Goal: Task Accomplishment & Management: Complete application form

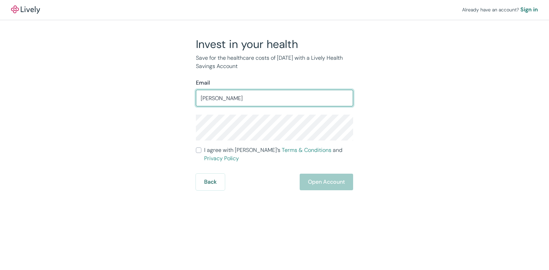
type input "[EMAIL_ADDRESS][DOMAIN_NAME]"
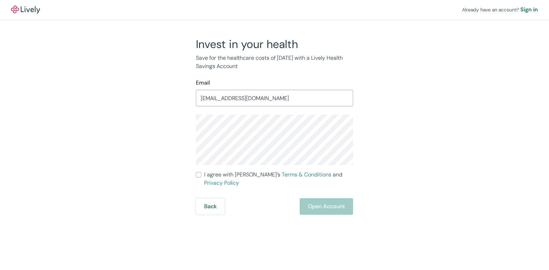
click at [199, 174] on input "I agree with Lively’s Terms & Conditions and Privacy Policy" at bounding box center [199, 175] width 6 height 6
checkbox input "true"
click at [314, 198] on button "Open Account" at bounding box center [326, 206] width 53 height 17
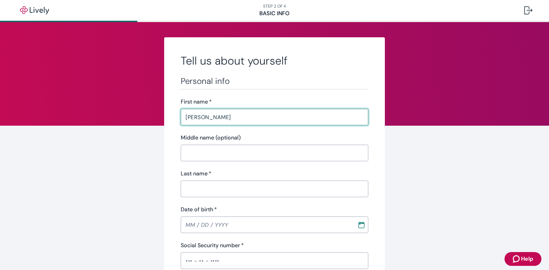
type input "[PERSON_NAME]"
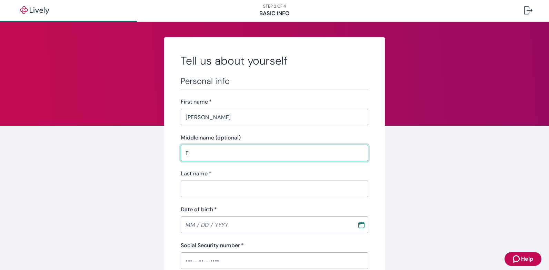
type input "E"
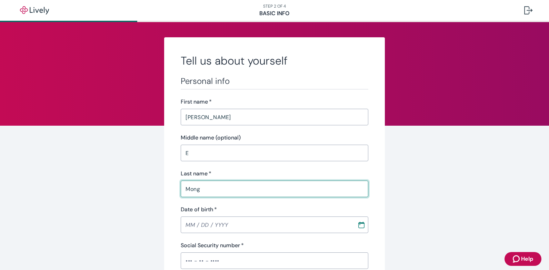
type input "Mong"
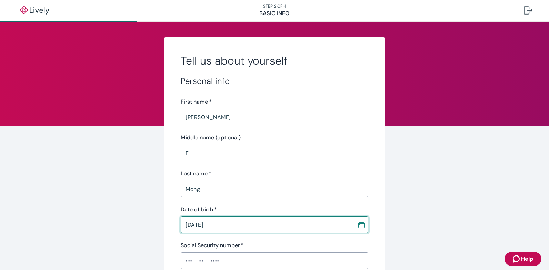
type input "[DATE]"
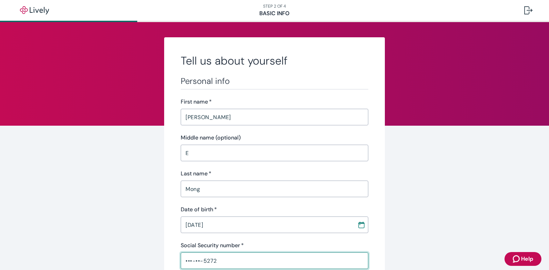
type input "•••-••-5272"
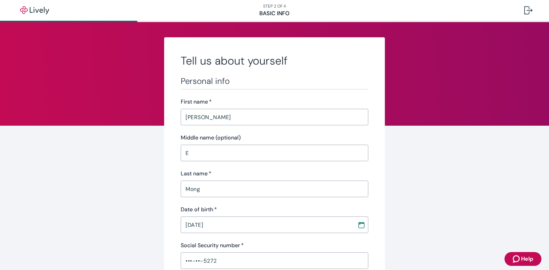
scroll to position [150, 0]
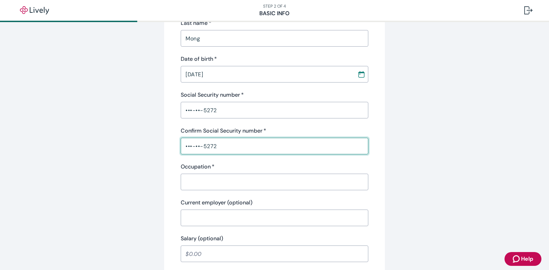
type input "•••-••-5272"
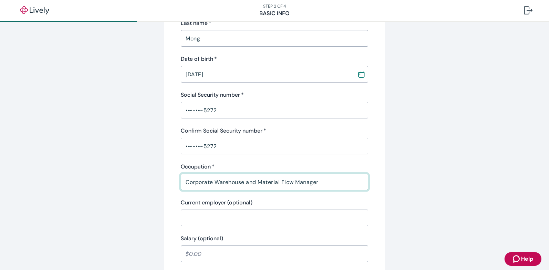
type input "Corporate Warehouse and Material Flow Manager"
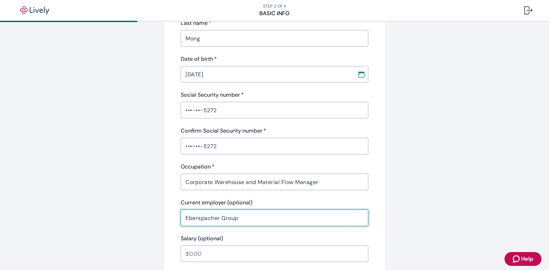
type input "Eberspacher Group"
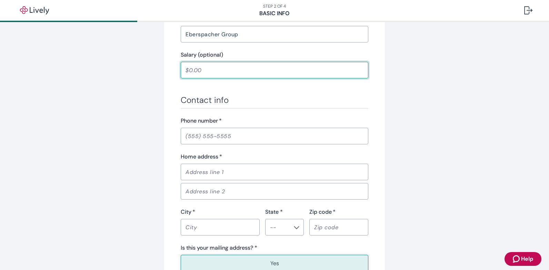
scroll to position [335, 0]
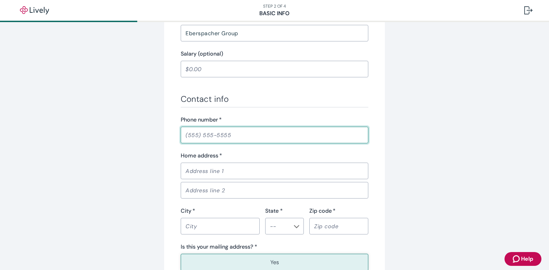
click at [305, 131] on input "Phone number   *" at bounding box center [275, 135] width 188 height 14
type input "[PHONE_NUMBER]"
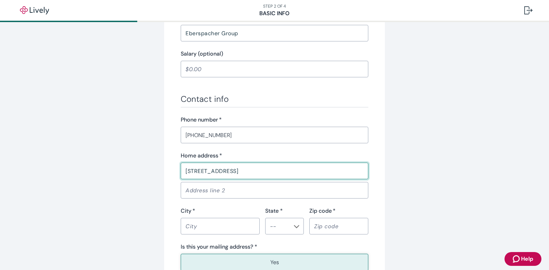
type input "[STREET_ADDRESS]"
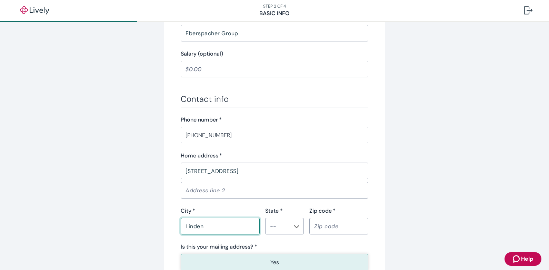
type input "Linden"
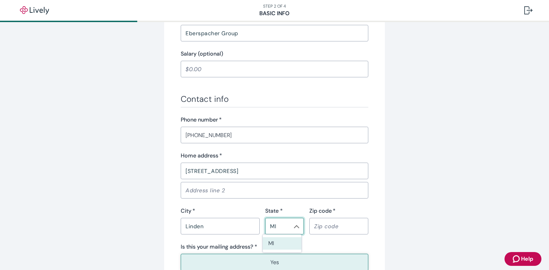
type input "MI"
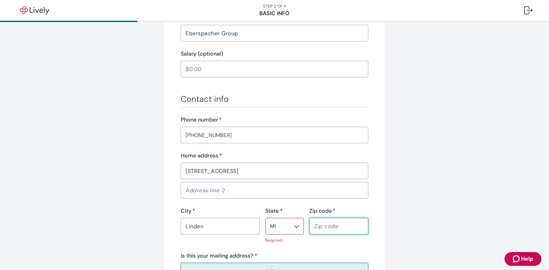
click at [283, 221] on input "MI" at bounding box center [278, 226] width 23 height 10
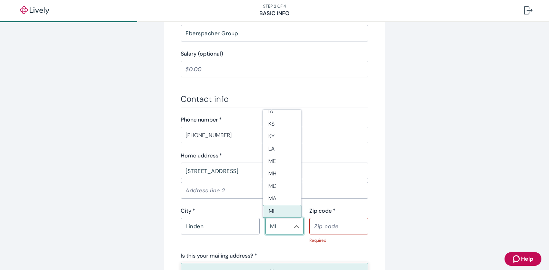
click at [280, 214] on li "MI" at bounding box center [282, 211] width 39 height 13
click at [326, 230] on input "Zip code   *" at bounding box center [338, 226] width 59 height 14
type input "48451"
type button "true"
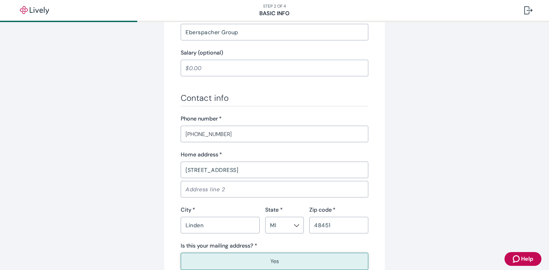
scroll to position [444, 0]
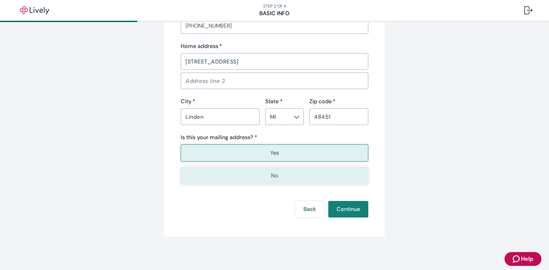
click at [326, 167] on button "No" at bounding box center [275, 175] width 188 height 17
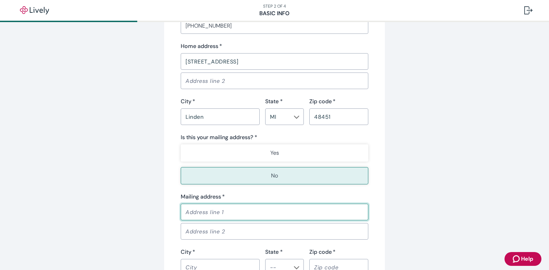
click at [257, 214] on input "Mailing address   *" at bounding box center [275, 212] width 188 height 14
type input "[STREET_ADDRESS]"
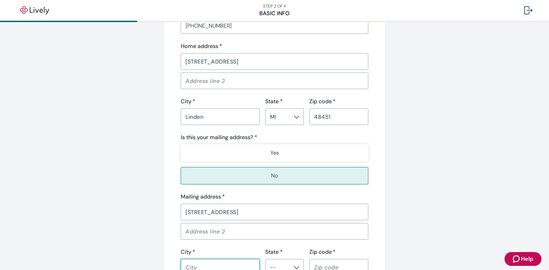
scroll to position [448, 0]
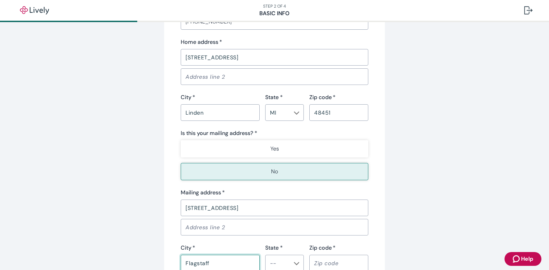
type input "Flagstaff"
click at [197, 211] on input "[STREET_ADDRESS]" at bounding box center [275, 208] width 188 height 14
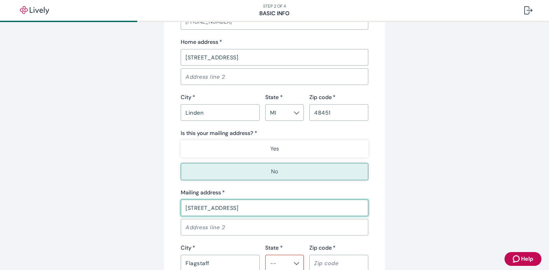
type input "[STREET_ADDRESS]"
click at [233, 265] on input "Flagstaff" at bounding box center [220, 263] width 79 height 14
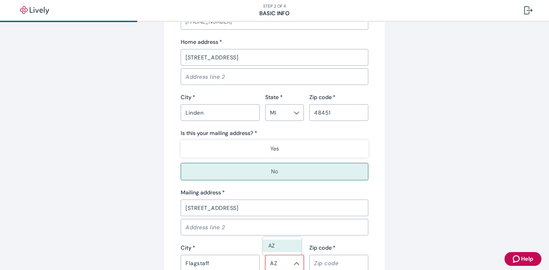
type input "AZ"
type input "86001"
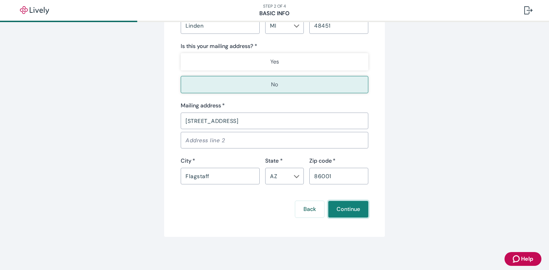
click at [352, 209] on button "Continue" at bounding box center [348, 209] width 40 height 17
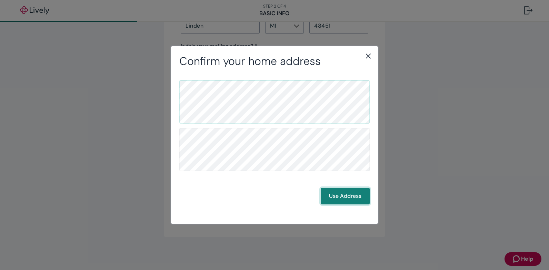
click at [344, 189] on button "Use Address" at bounding box center [345, 196] width 49 height 17
click at [348, 197] on button "Use Address" at bounding box center [345, 196] width 49 height 17
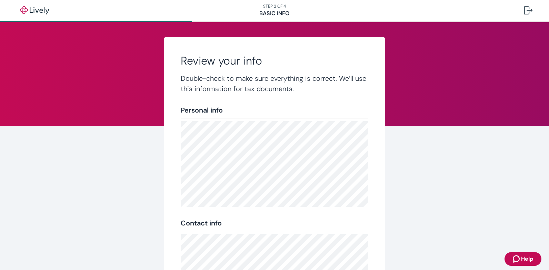
scroll to position [130, 0]
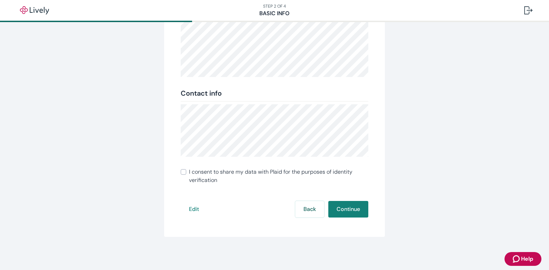
click at [182, 172] on input "I consent to share my data with Plaid for the purposes of identity verification" at bounding box center [184, 172] width 6 height 6
checkbox input "true"
click at [354, 208] on button "Continue" at bounding box center [348, 209] width 40 height 17
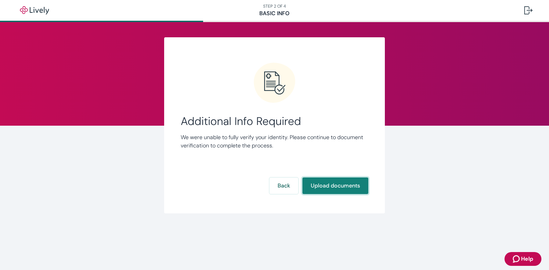
click at [338, 181] on button "Upload documents" at bounding box center [336, 185] width 66 height 17
click at [334, 183] on button "Upload documents" at bounding box center [336, 185] width 66 height 17
click at [356, 126] on span "Additional Info Required" at bounding box center [275, 121] width 188 height 13
click at [262, 127] on span "Additional Info Required" at bounding box center [275, 121] width 188 height 13
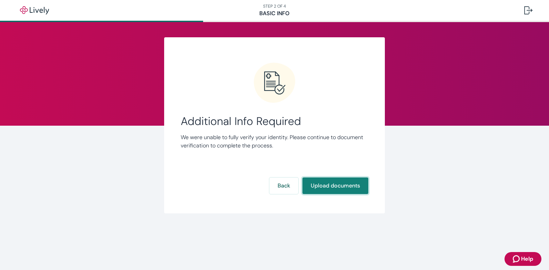
click at [331, 188] on button "Upload documents" at bounding box center [336, 185] width 66 height 17
